Goal: Find contact information: Find contact information

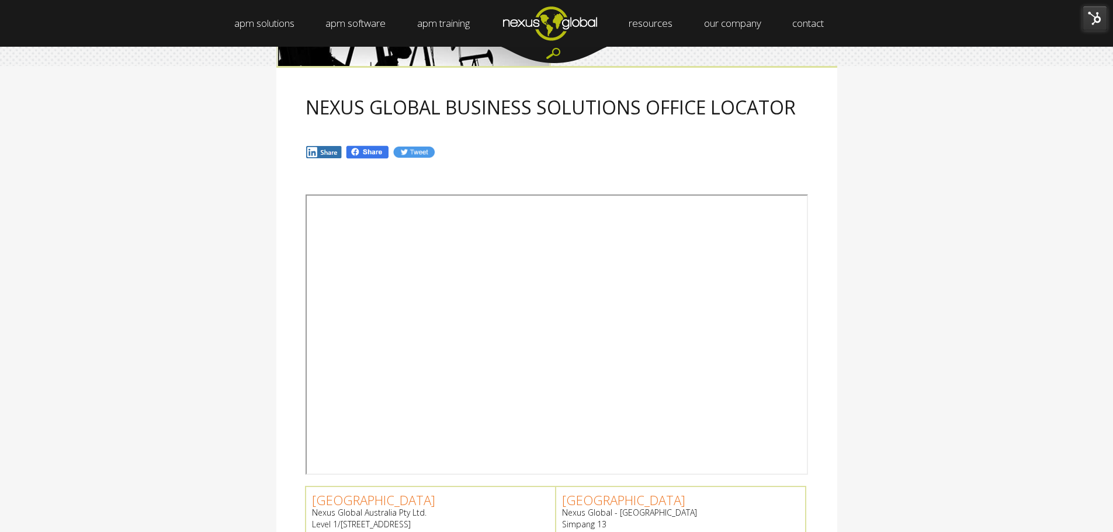
scroll to position [117, 0]
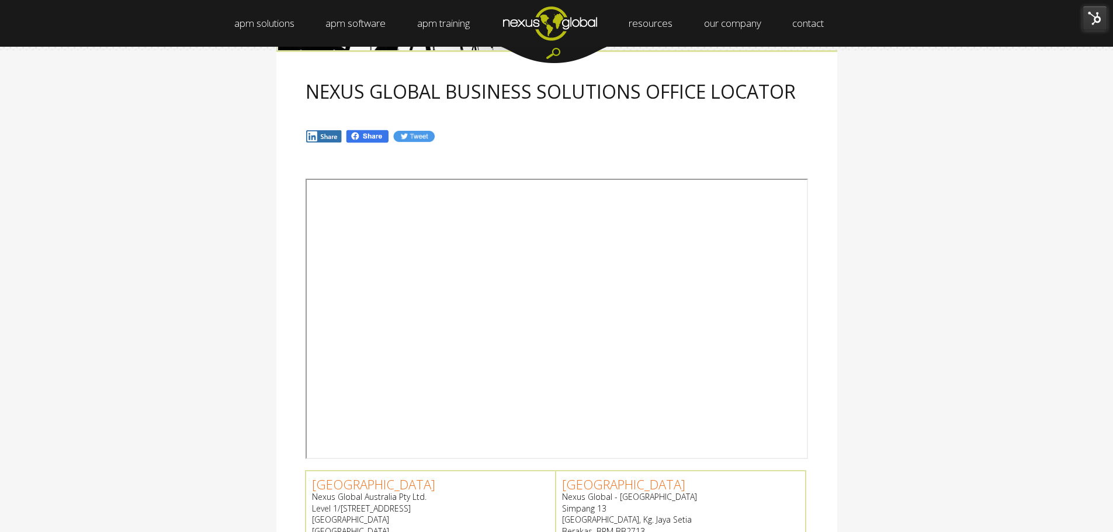
click at [128, 53] on div "NEXUS GLOBAL BUSINESS SOLUTIONS OFFICE LOCATOR" at bounding box center [556, 105] width 1113 height 111
